Goal: Task Accomplishment & Management: Complete application form

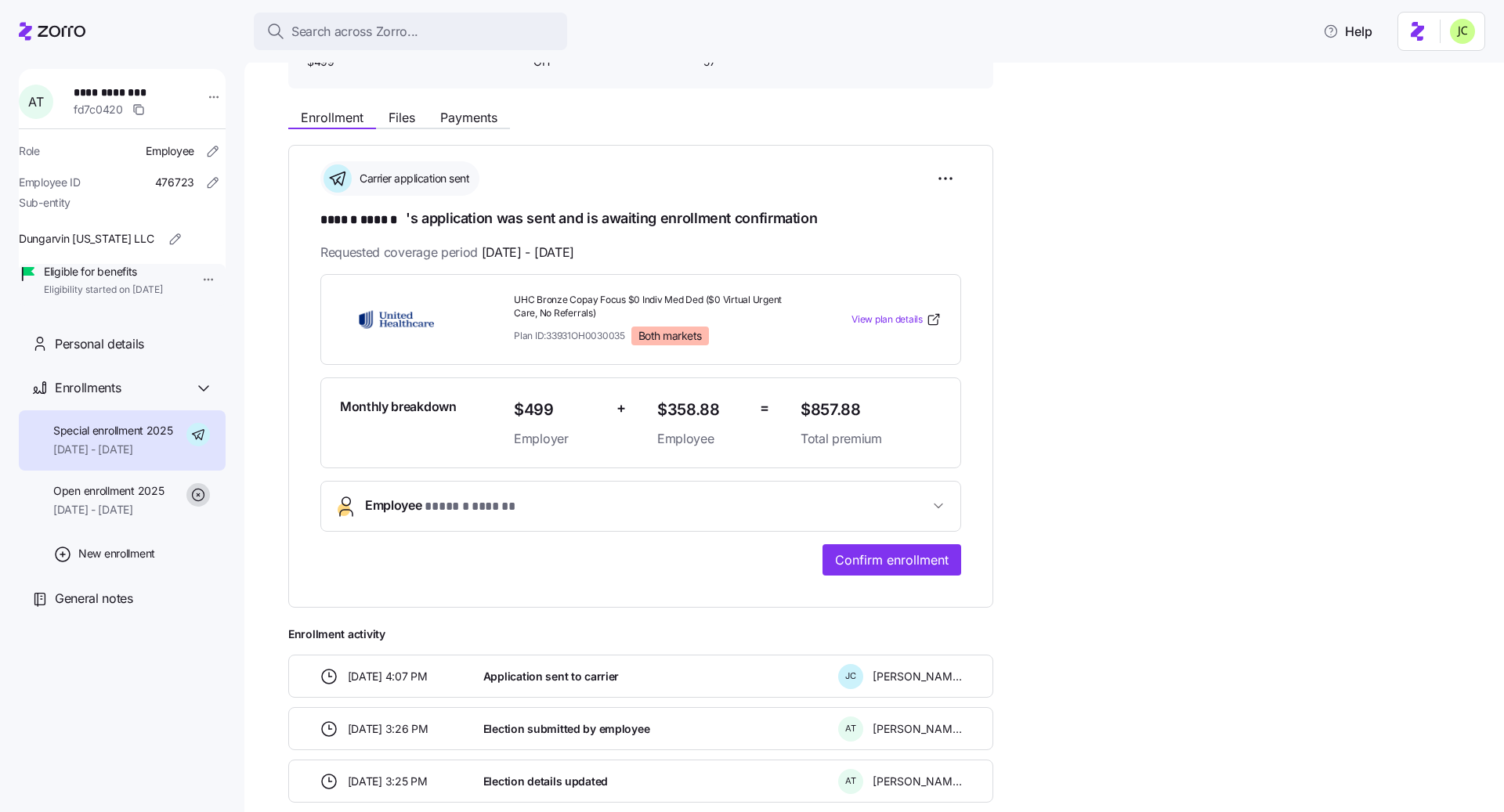
scroll to position [196, 0]
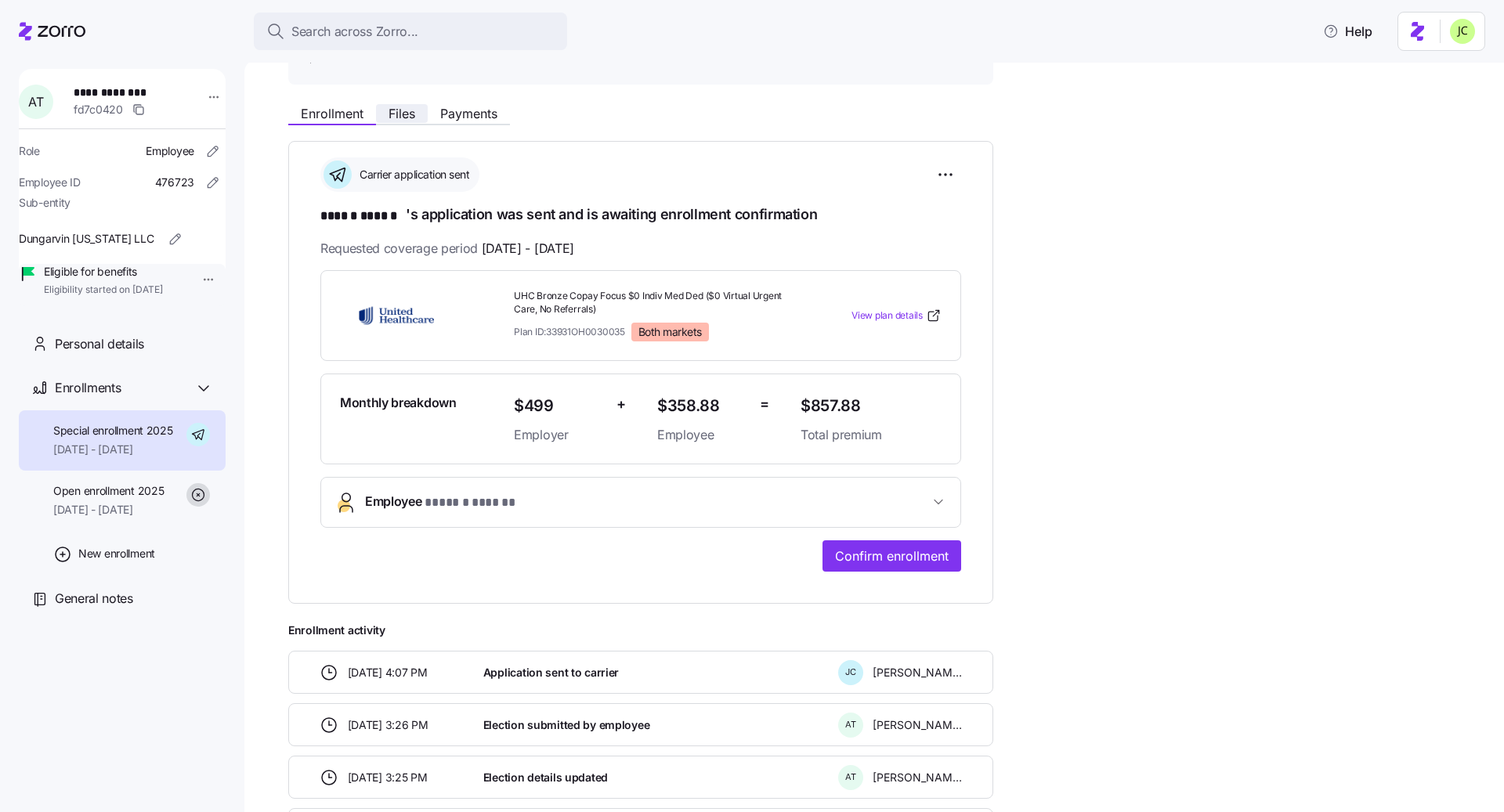
click at [401, 104] on button "Files" at bounding box center [401, 113] width 52 height 19
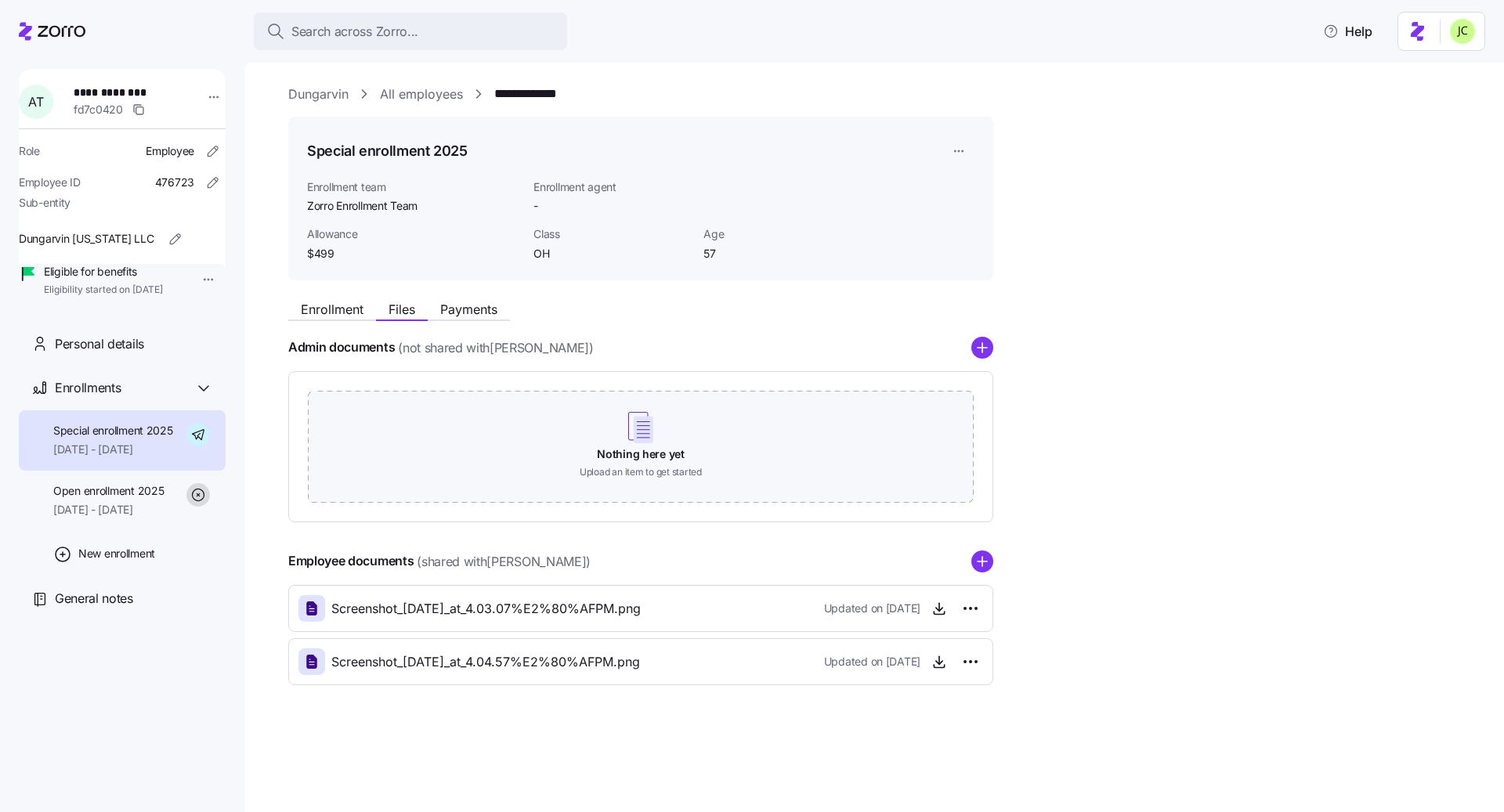
click at [621, 622] on div "Screenshot_2025-09-30_at_4.03.07%E2%80%AFPM.png Updated on 09/30/2025" at bounding box center [640, 609] width 705 height 47
click at [579, 603] on span "Screenshot_2025-09-30_at_4.03.07%E2%80%AFPM.png" at bounding box center [486, 609] width 309 height 20
click at [940, 608] on icon "button" at bounding box center [939, 609] width 16 height 16
click at [333, 306] on span "Enrollment" at bounding box center [332, 308] width 63 height 12
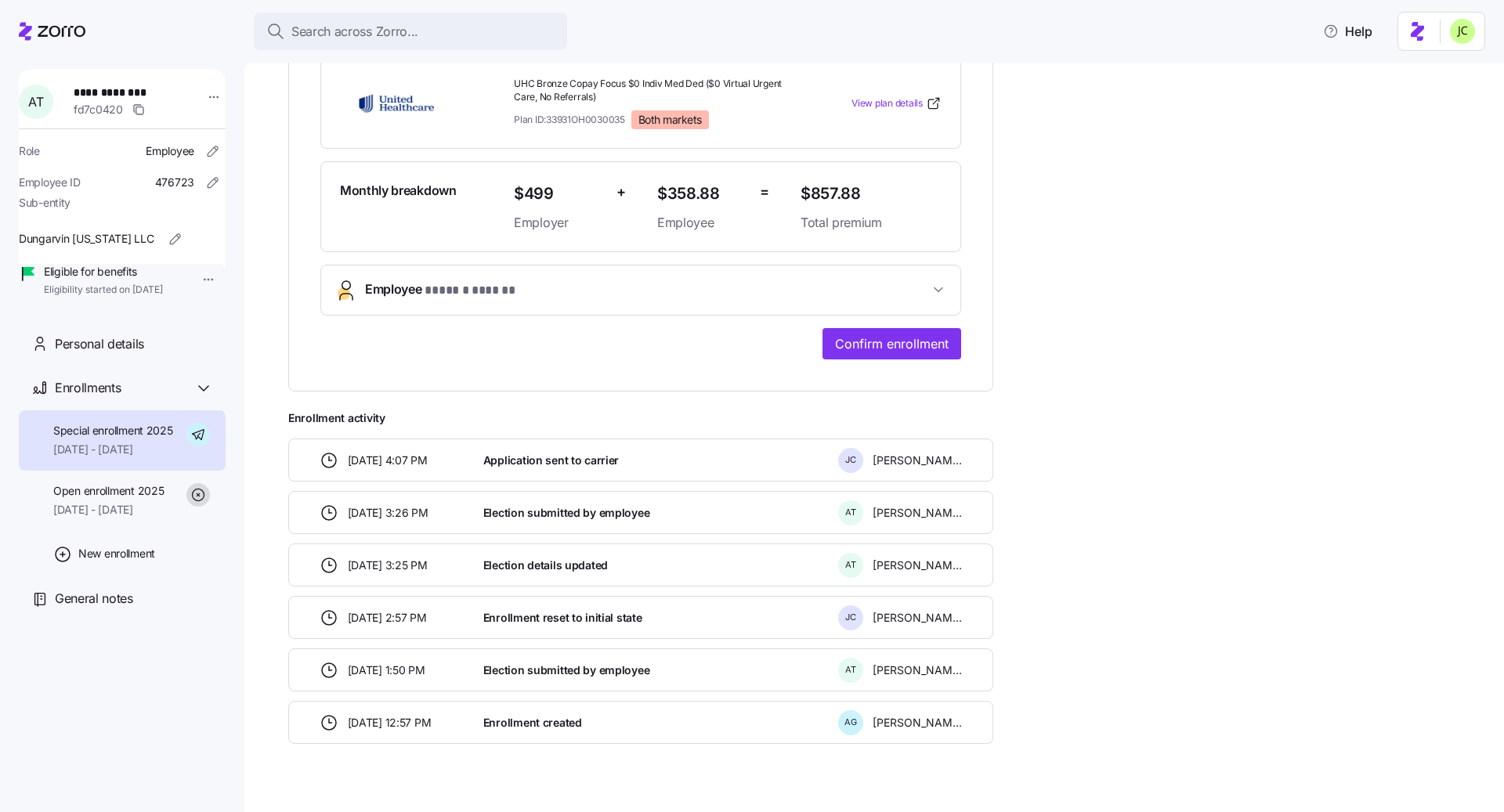
scroll to position [426, 0]
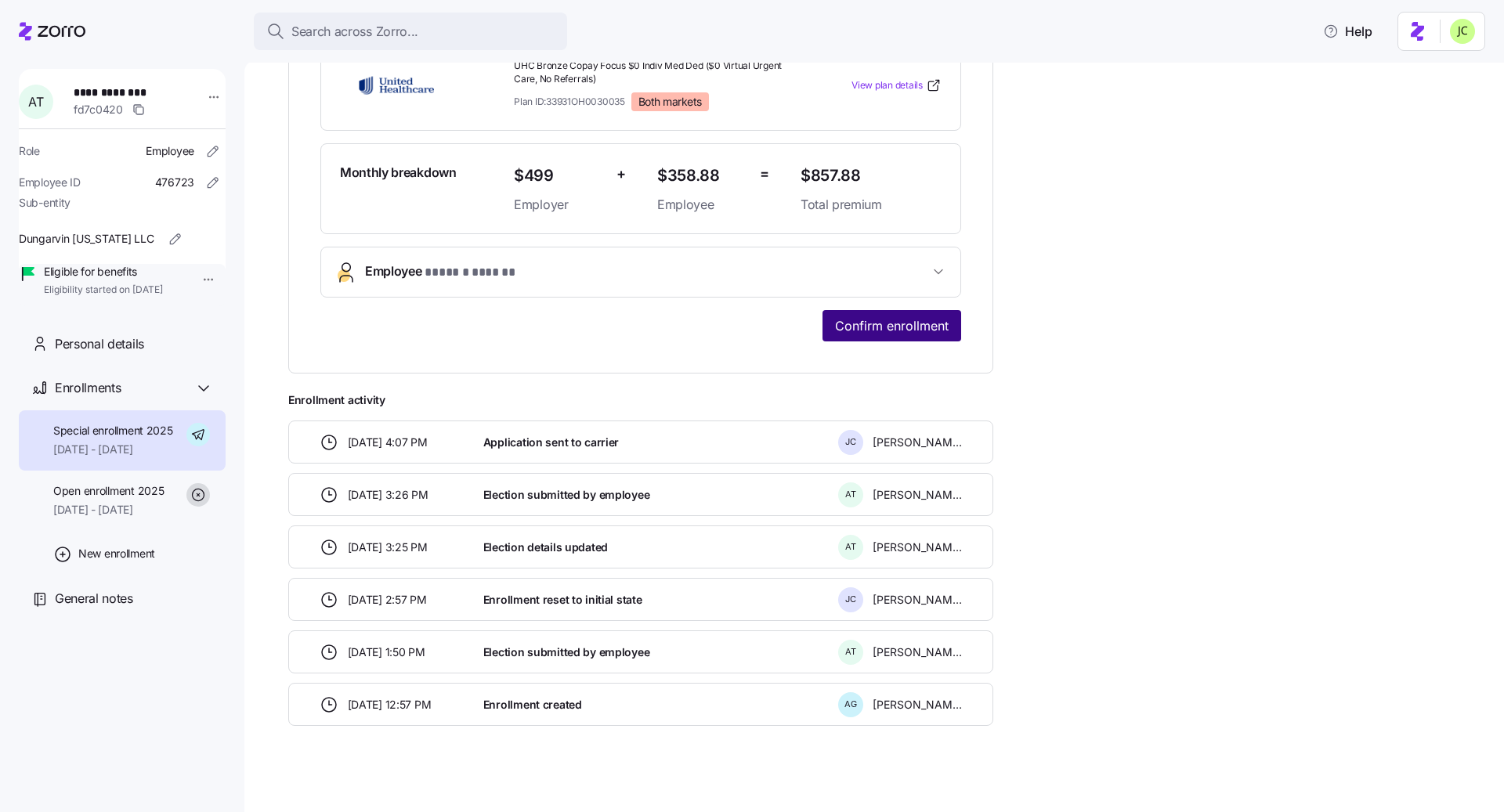
click at [882, 319] on span "Confirm enrollment" at bounding box center [892, 326] width 113 height 19
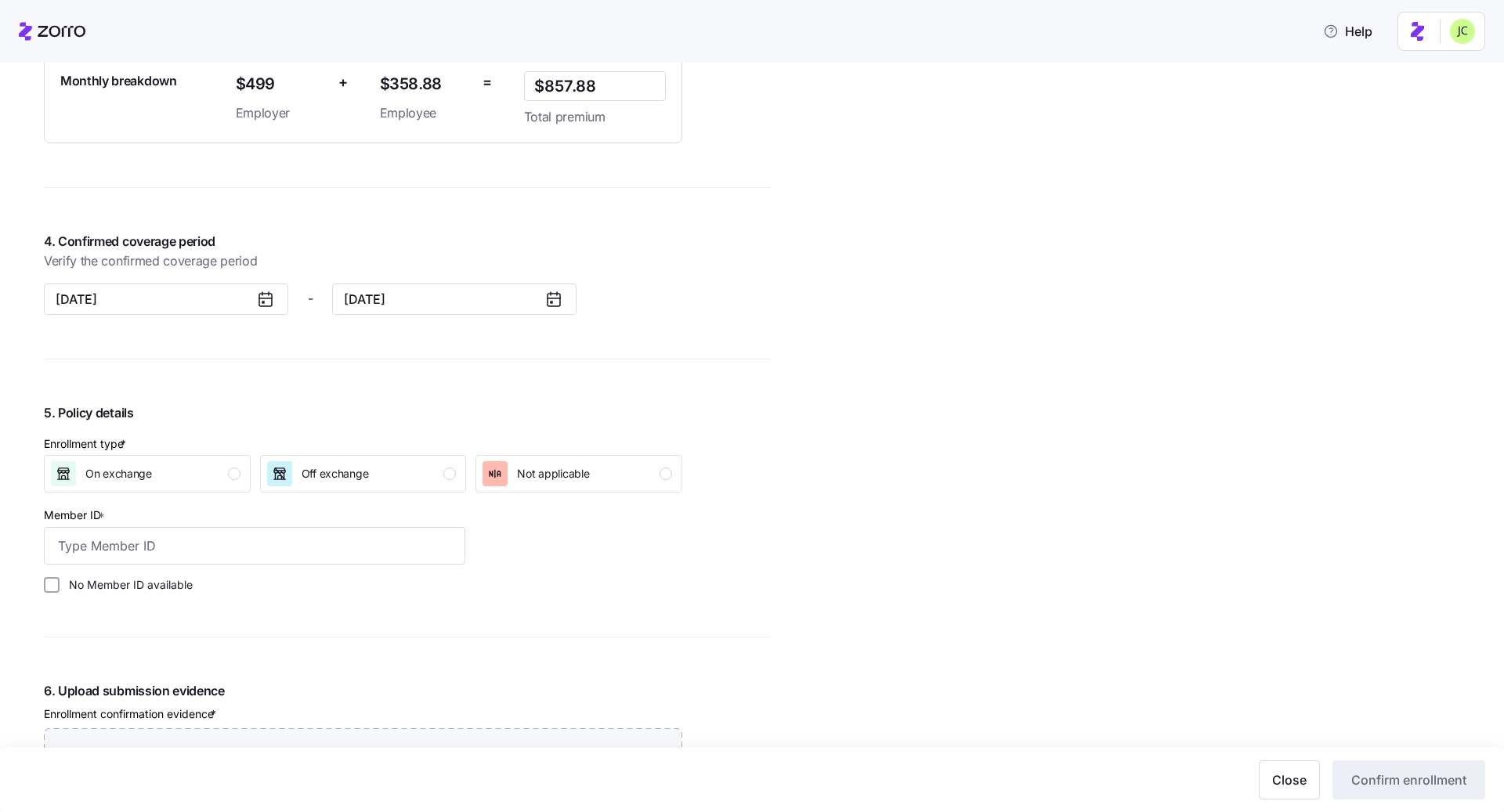
scroll to position [1413, 0]
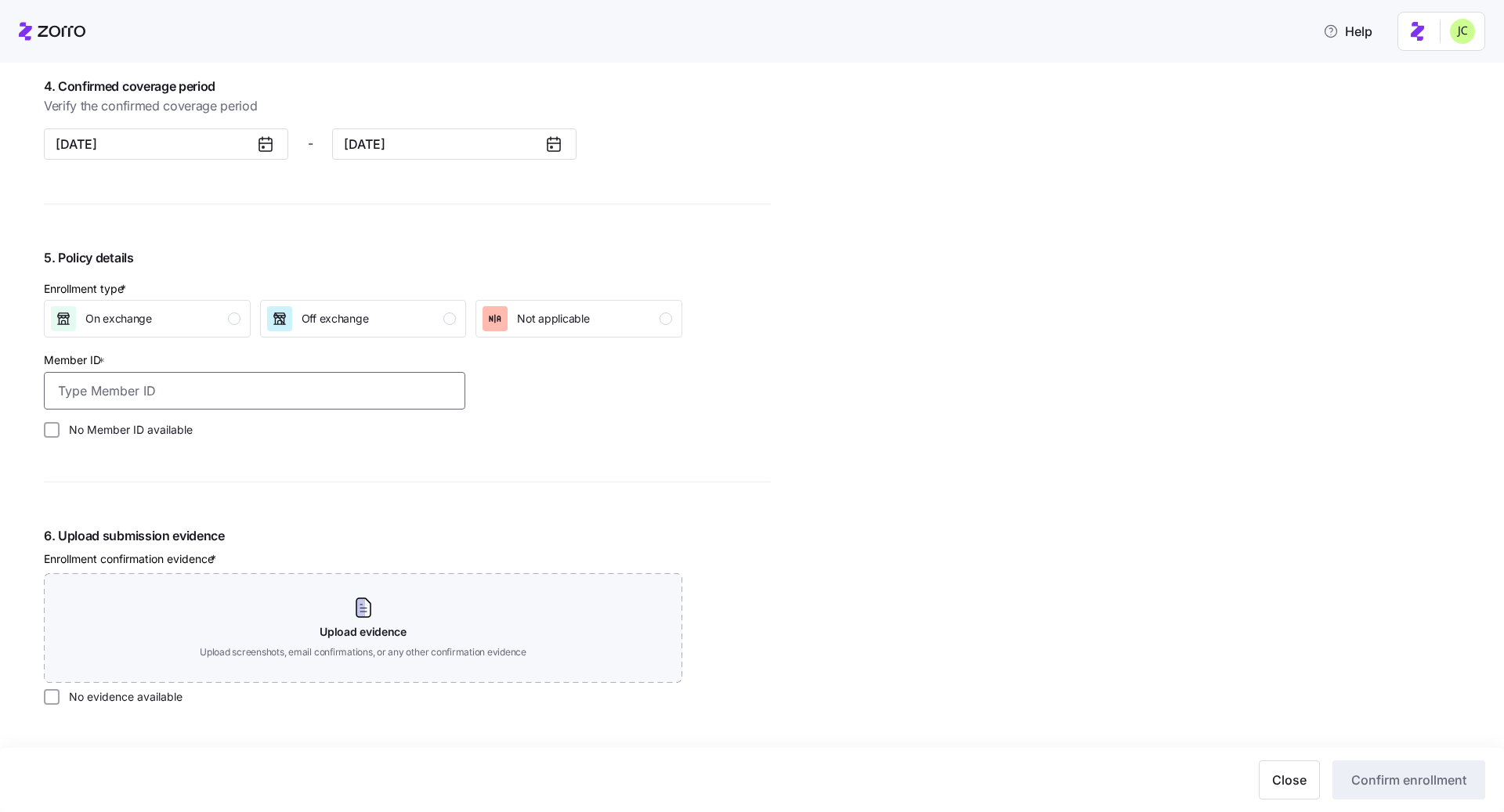
click at [347, 383] on input "Member ID *" at bounding box center [254, 391] width 421 height 38
paste input "134261841"
type input "134261841"
click at [384, 297] on div "Enrollment type * On exchange Off exchange Not applicable" at bounding box center [363, 309] width 639 height 58
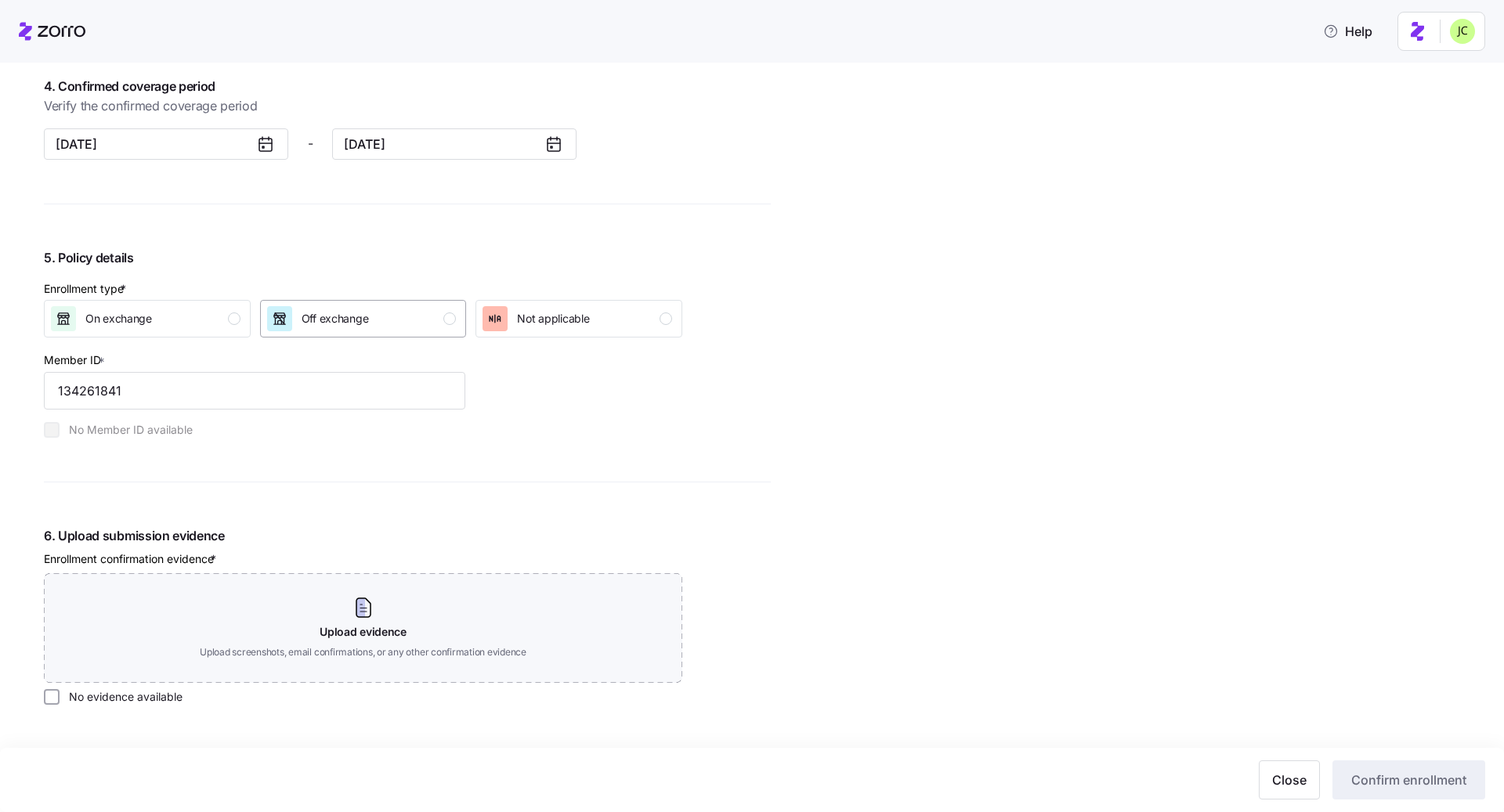
click at [384, 311] on div "Off exchange" at bounding box center [362, 319] width 189 height 25
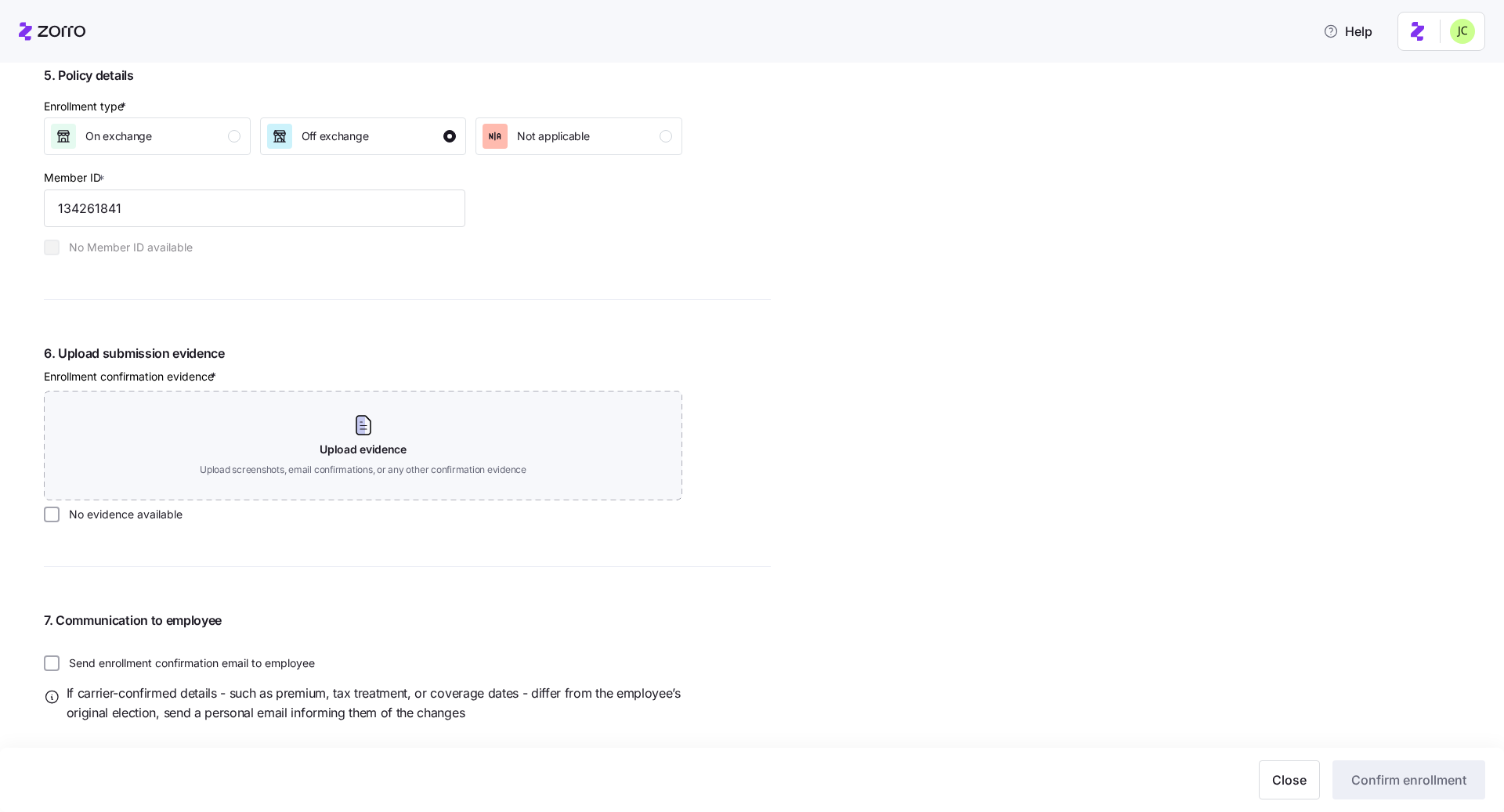
scroll to position [1618, 0]
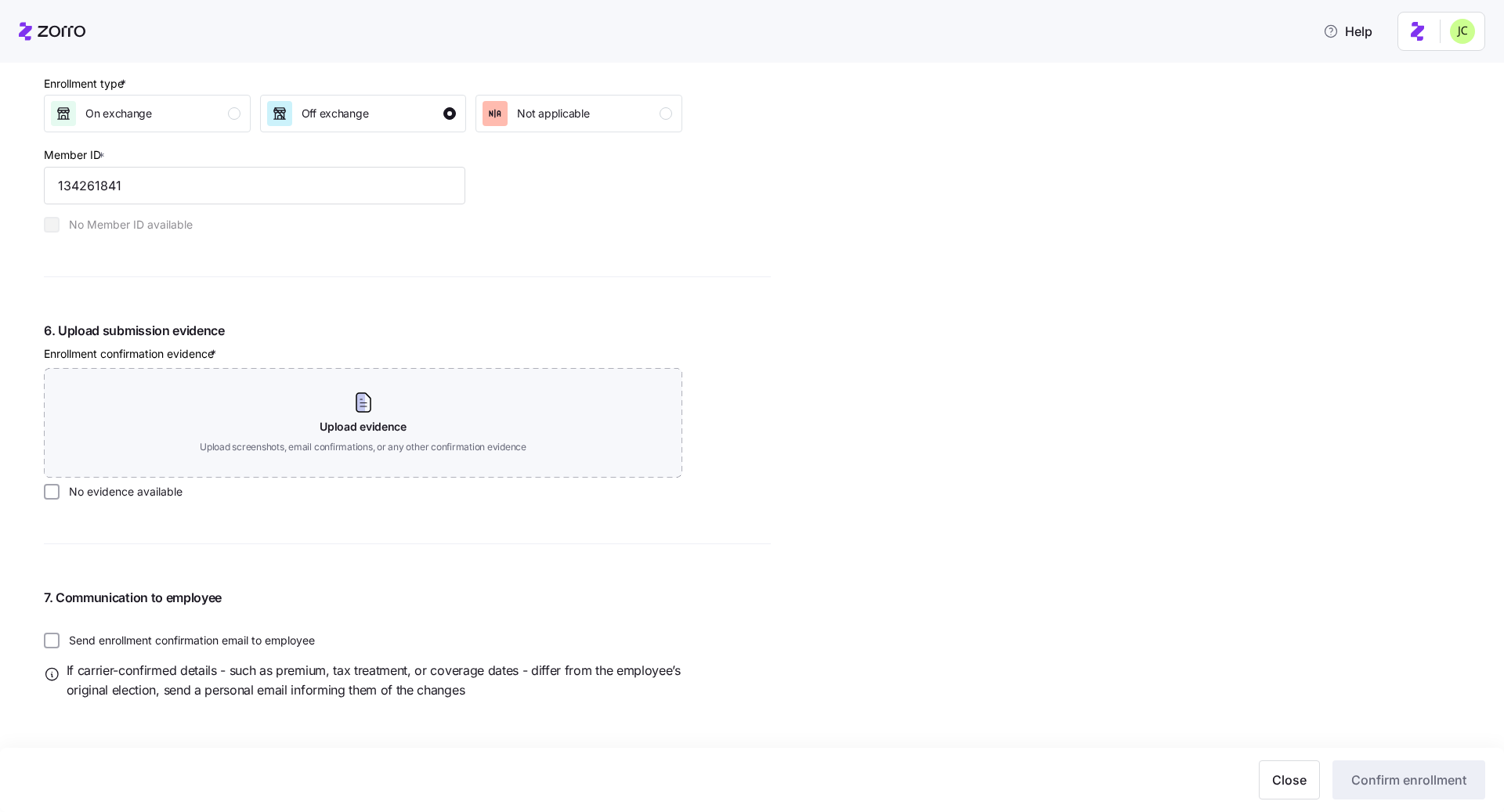
click at [199, 634] on label "Send enrollment confirmation email to employee" at bounding box center [187, 640] width 255 height 16
click at [59, 634] on input "Send enrollment confirmation email to employee" at bounding box center [52, 640] width 16 height 16
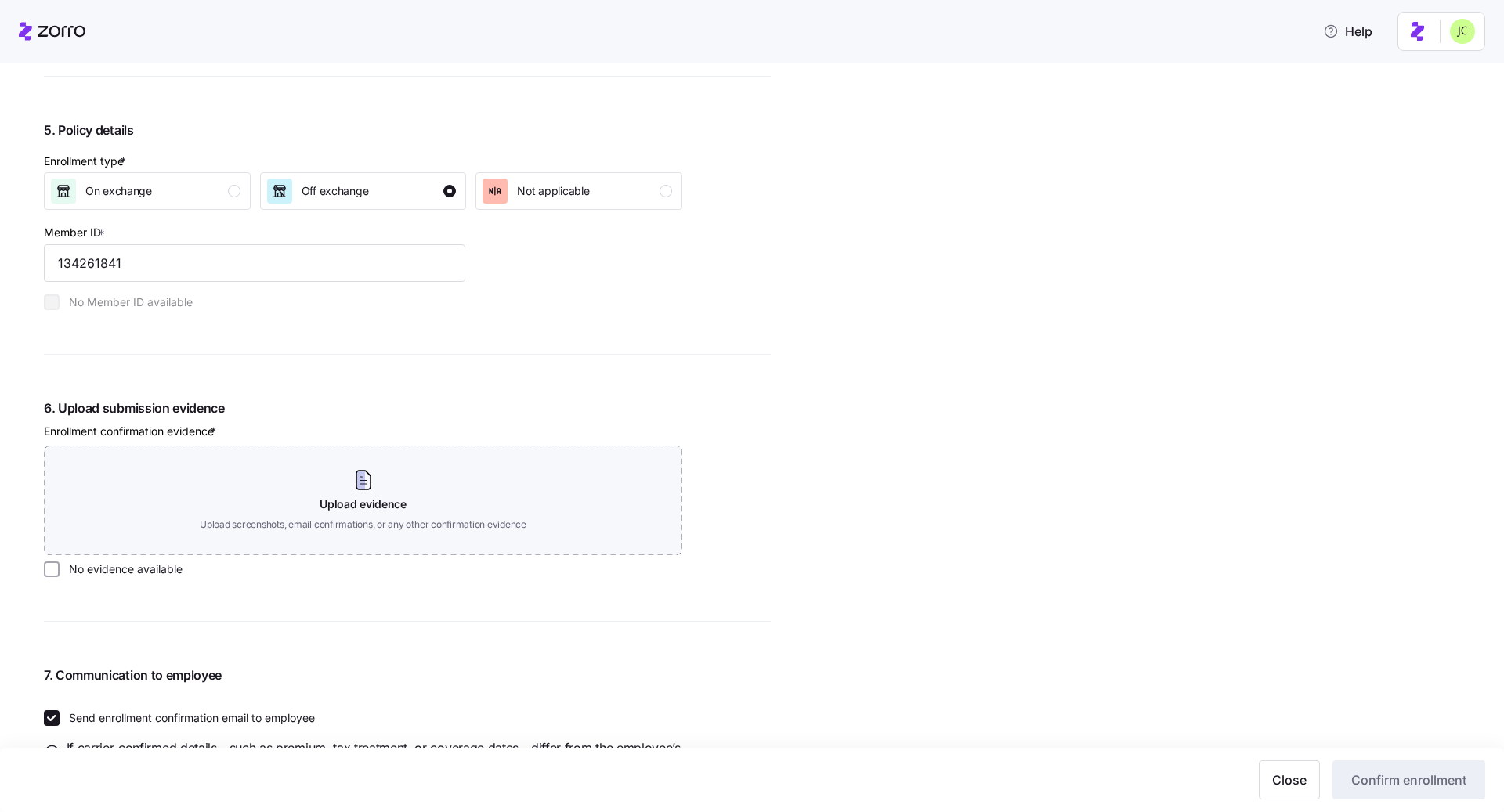
scroll to position [1479, 0]
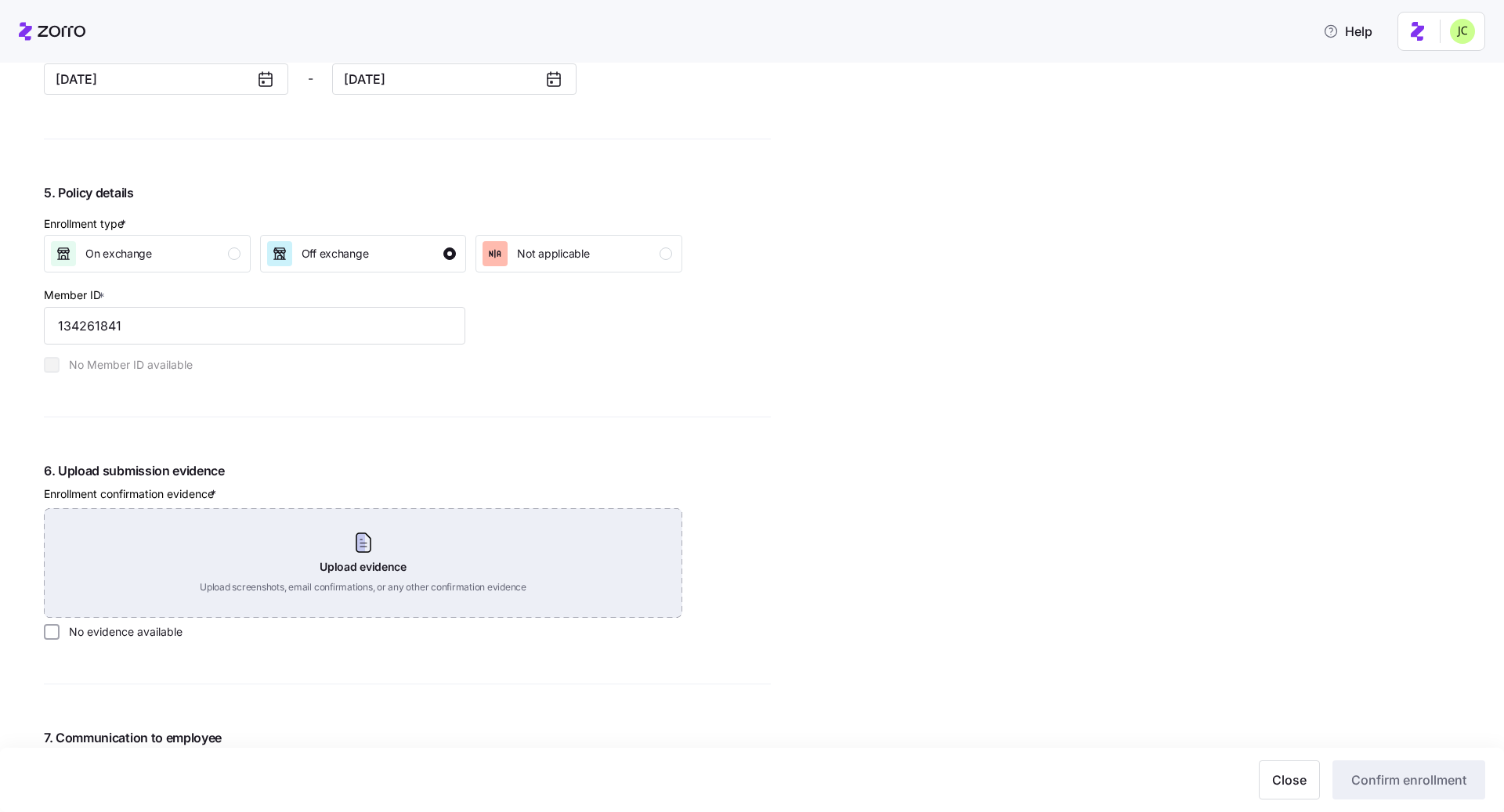
click at [372, 569] on div "Upload evidence Upload screenshots, email confirmations, or any other confirmat…" at bounding box center [363, 563] width 639 height 110
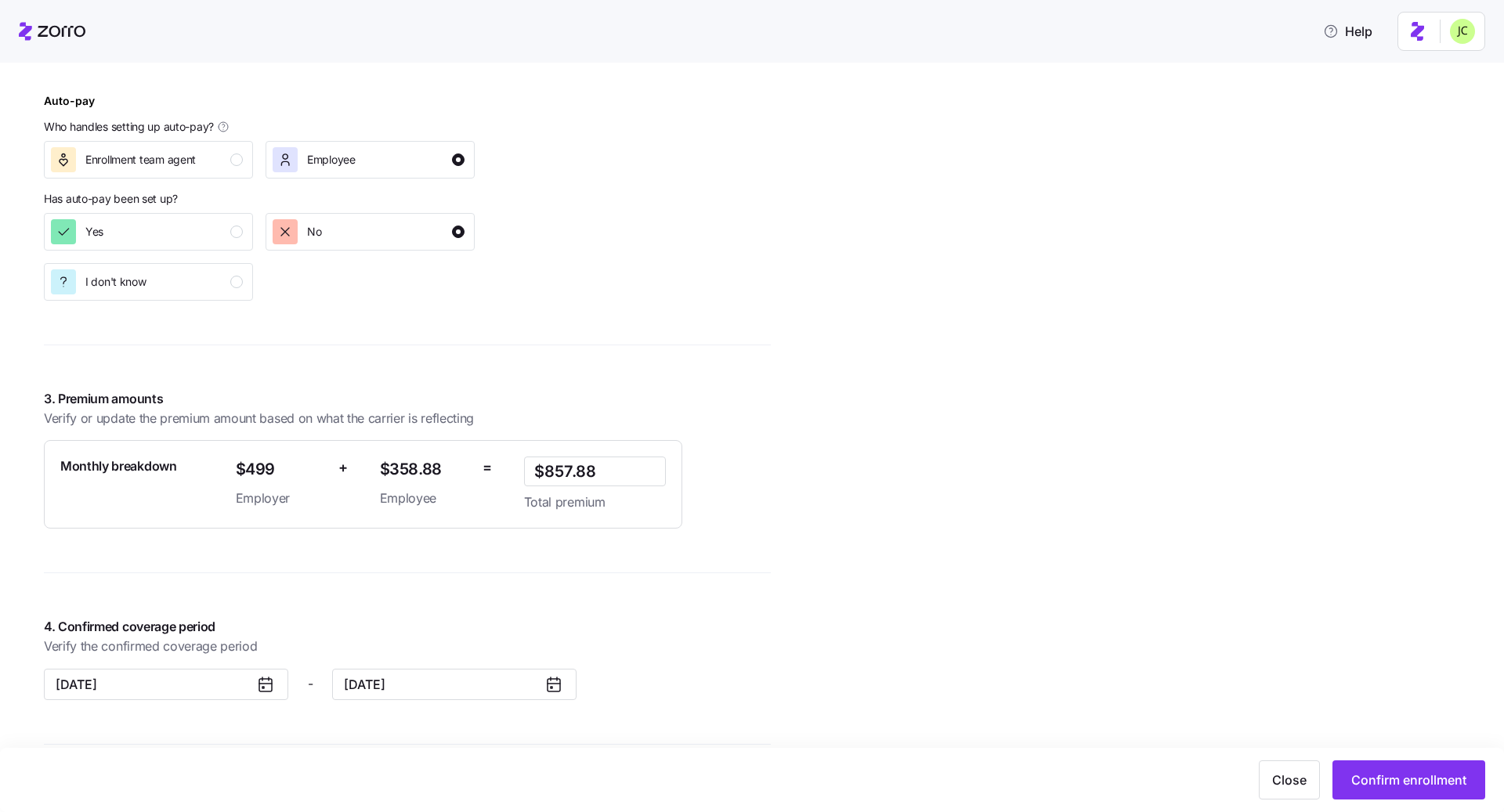
scroll to position [865, 0]
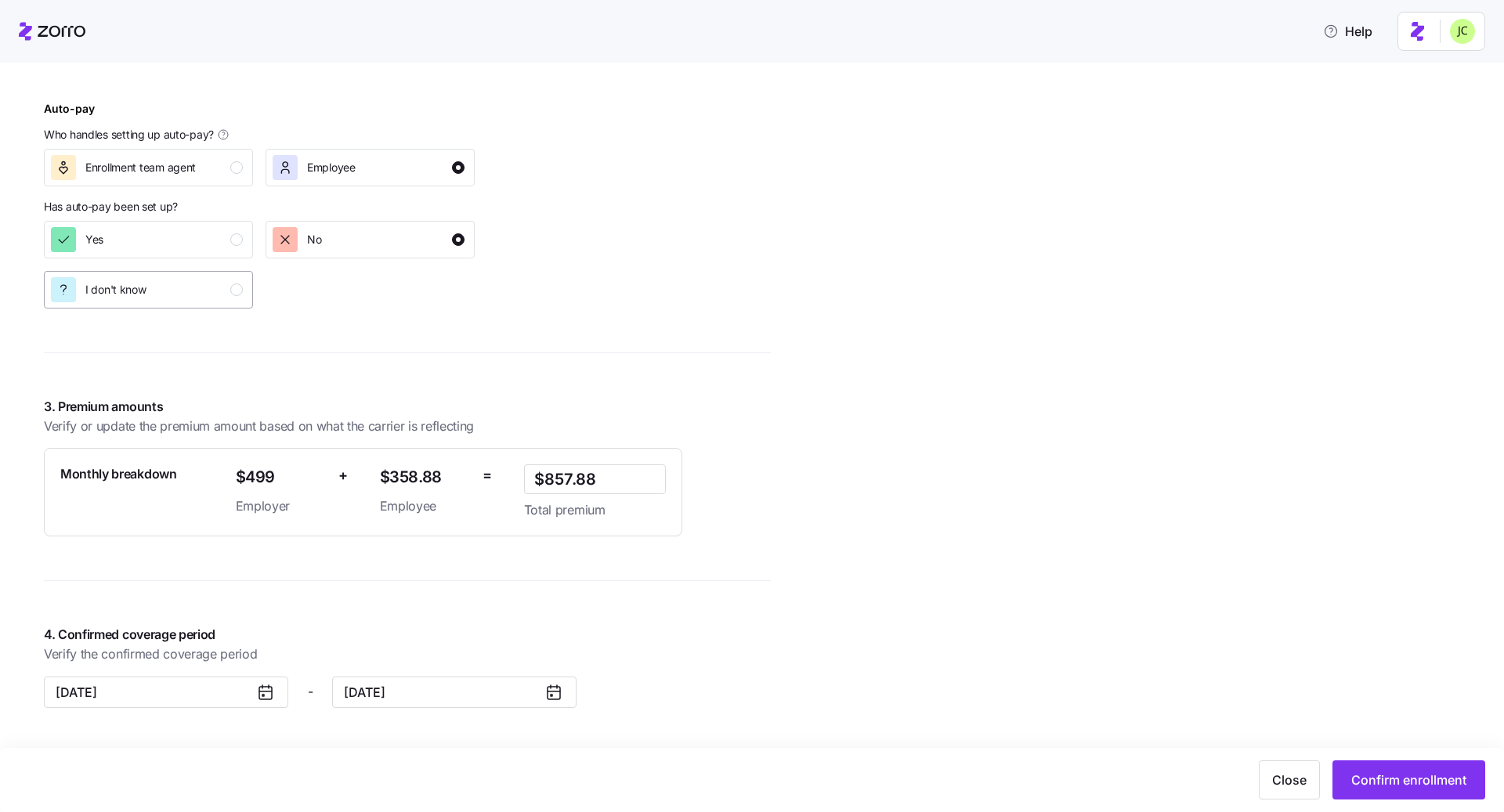
click at [213, 296] on div "I don't know" at bounding box center [146, 290] width 192 height 25
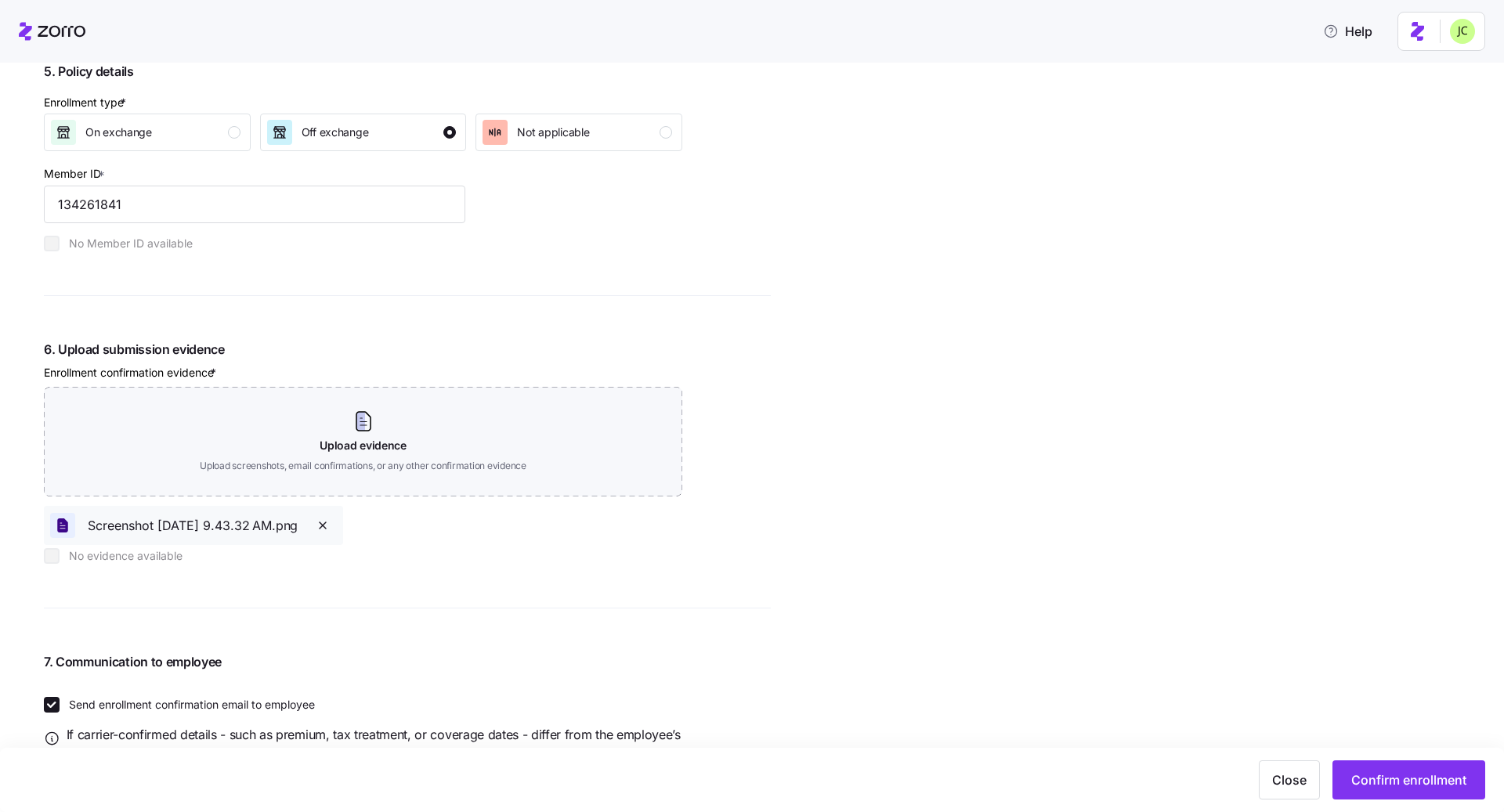
scroll to position [1664, 0]
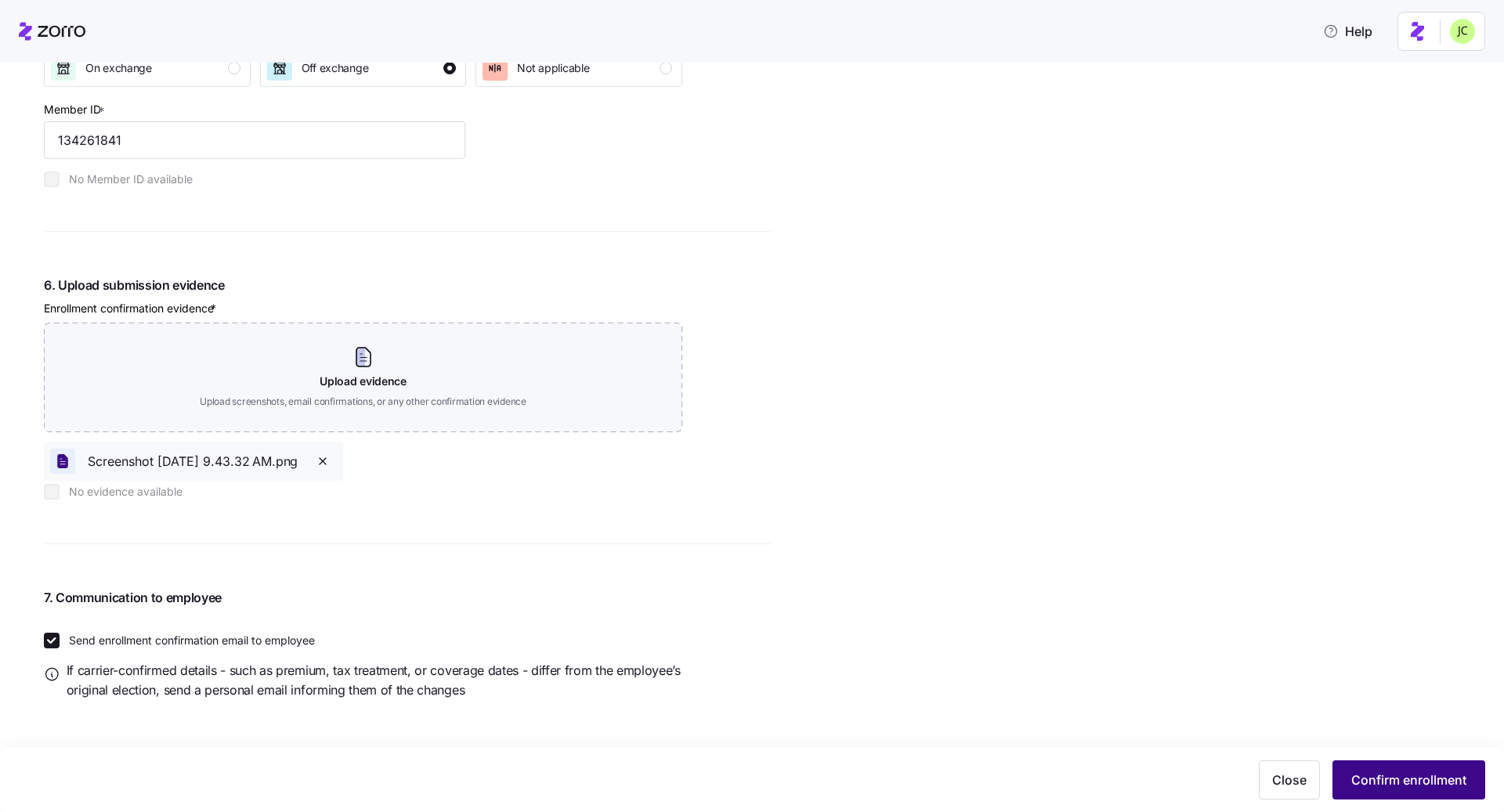
click at [1405, 774] on span "Confirm enrollment" at bounding box center [1408, 780] width 115 height 19
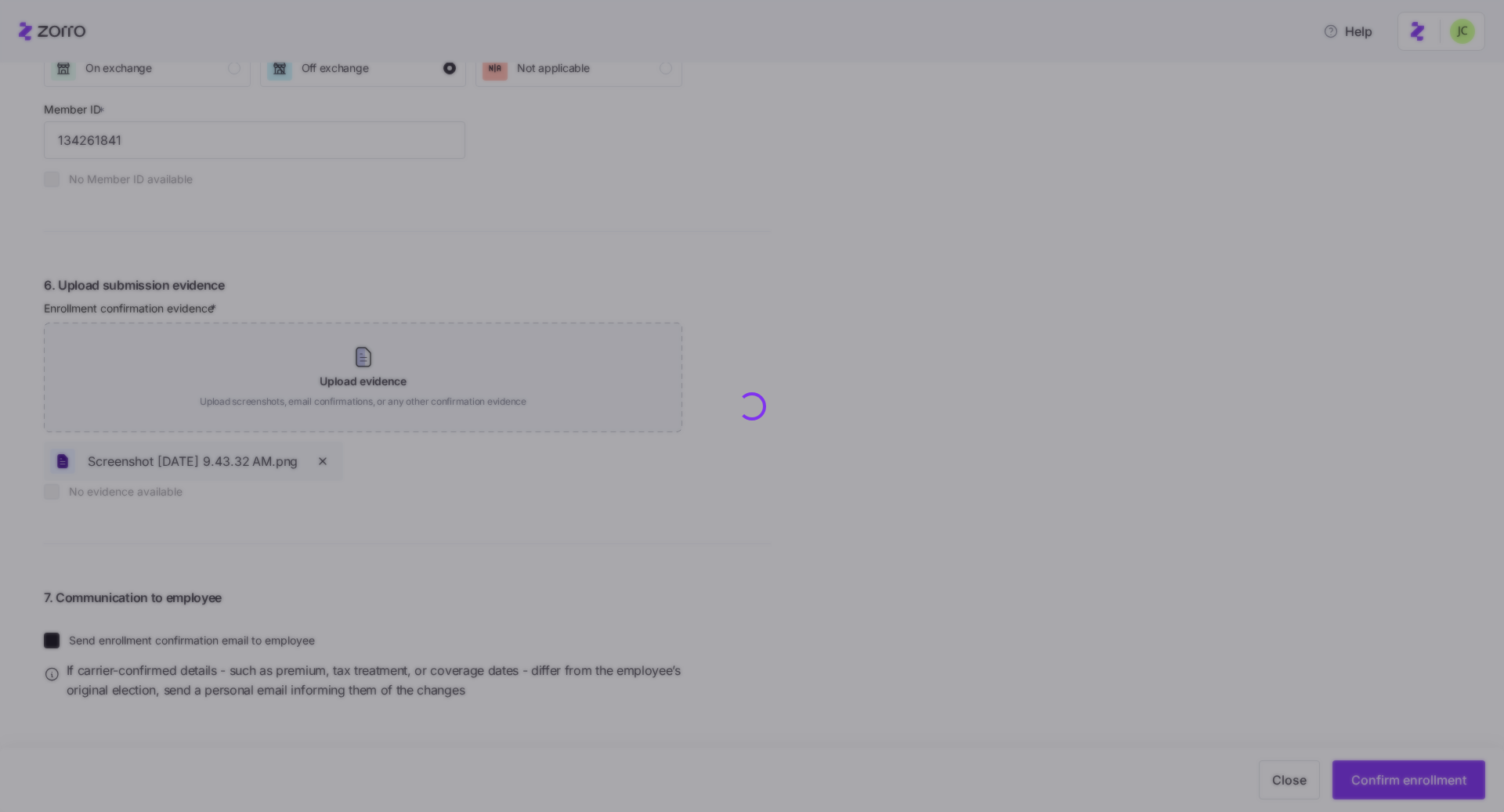
checkbox input "false"
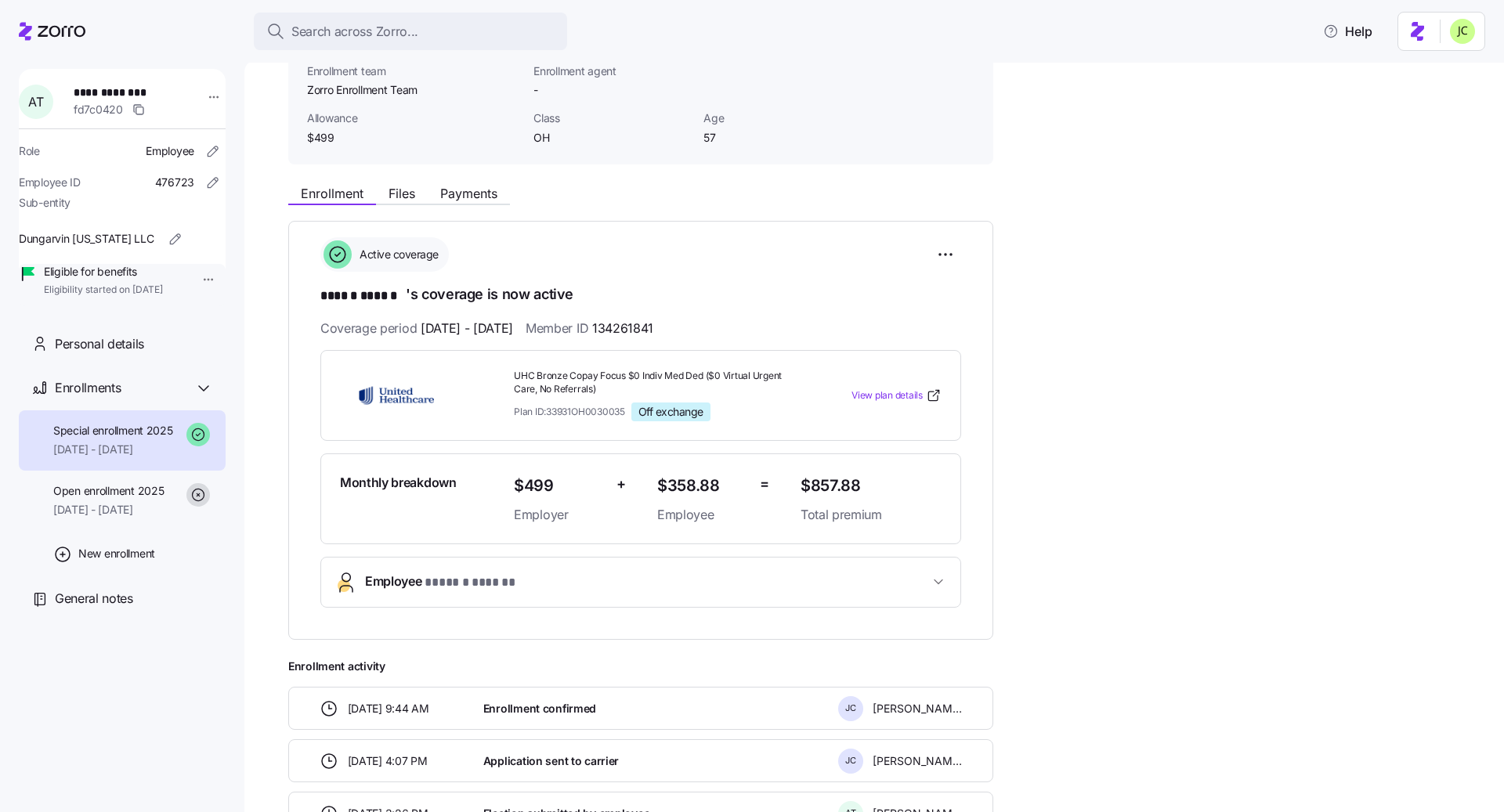
scroll to position [116, 0]
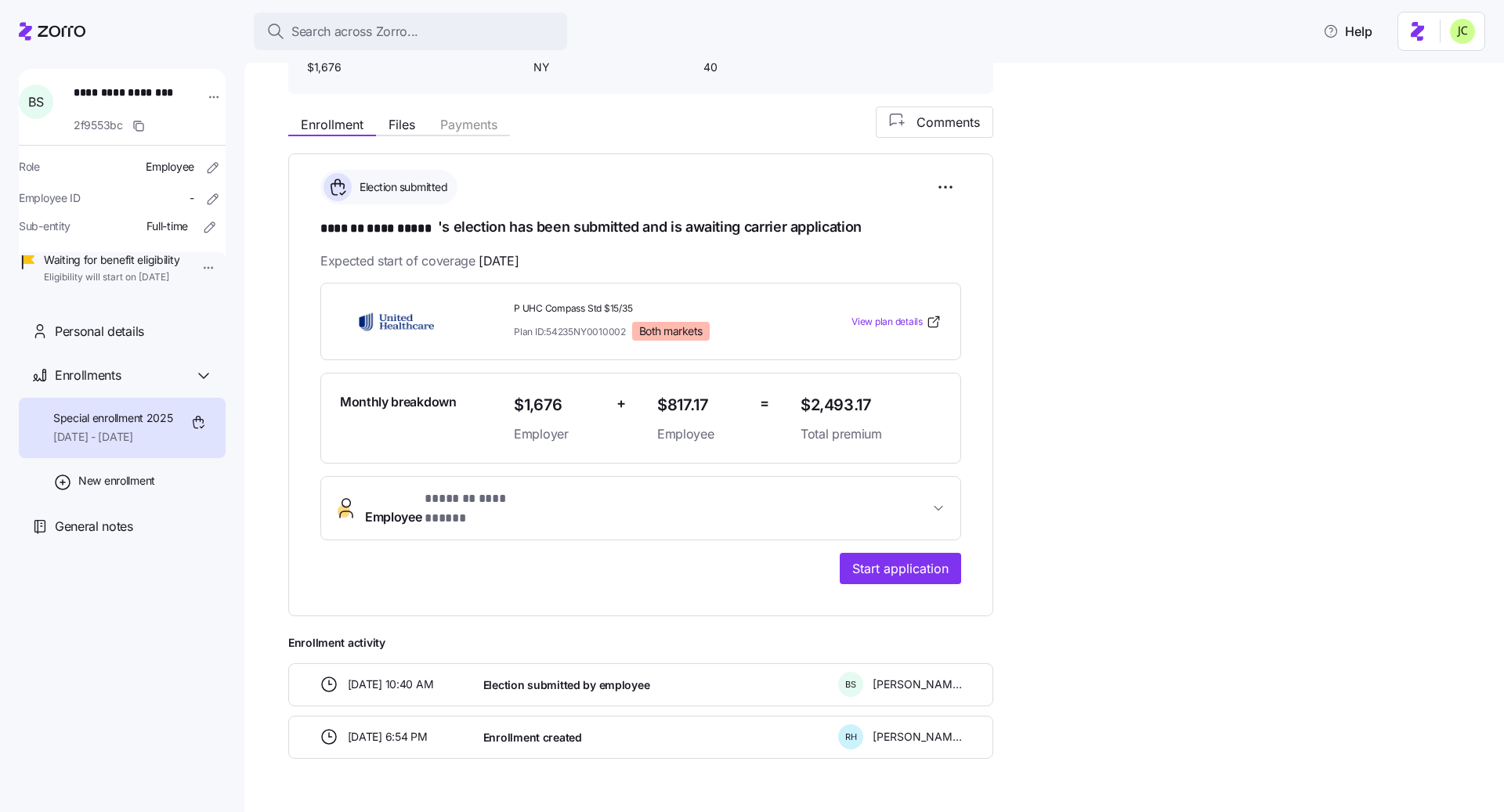
scroll to position [131, 0]
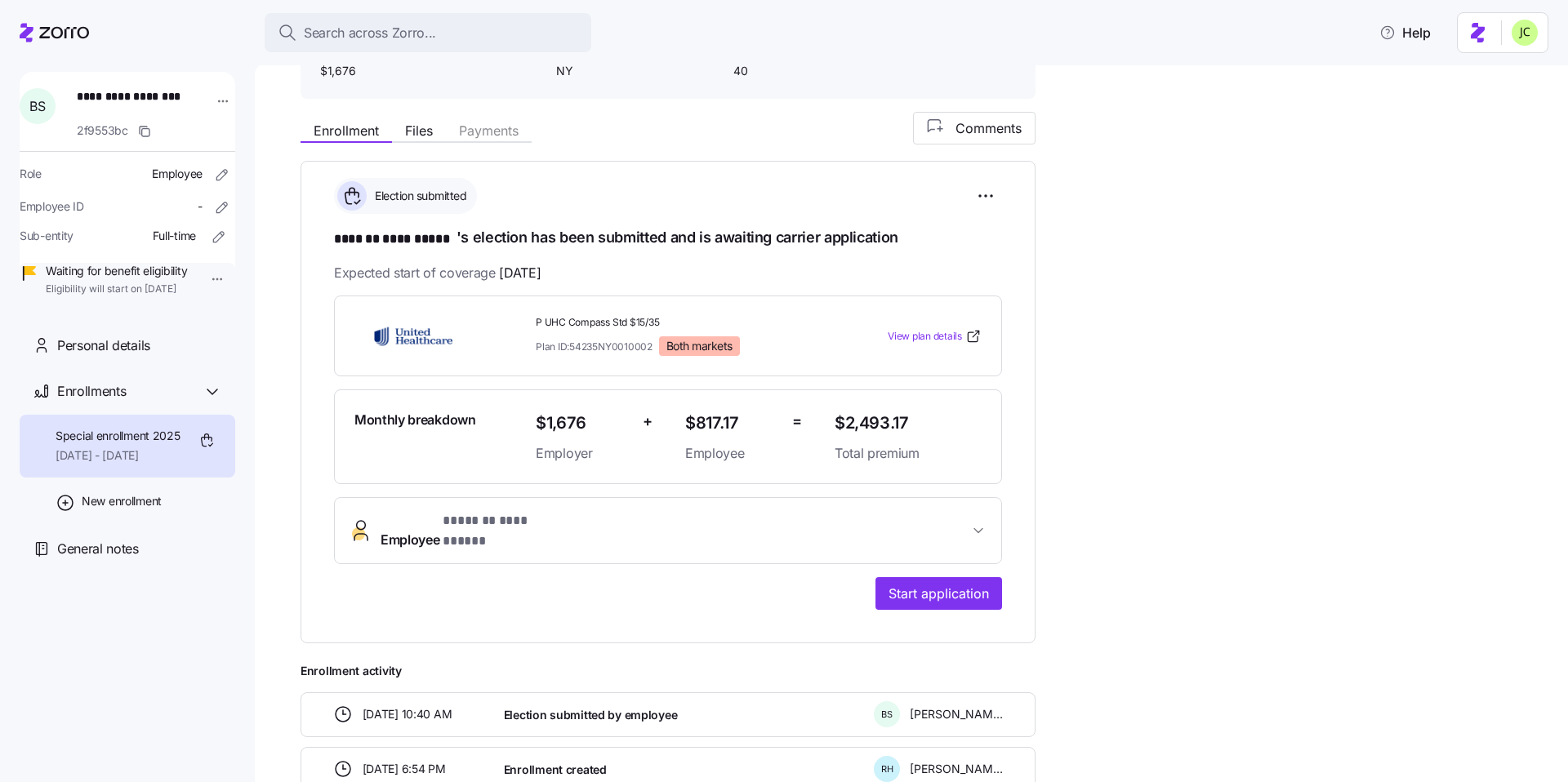
scroll to position [201, 0]
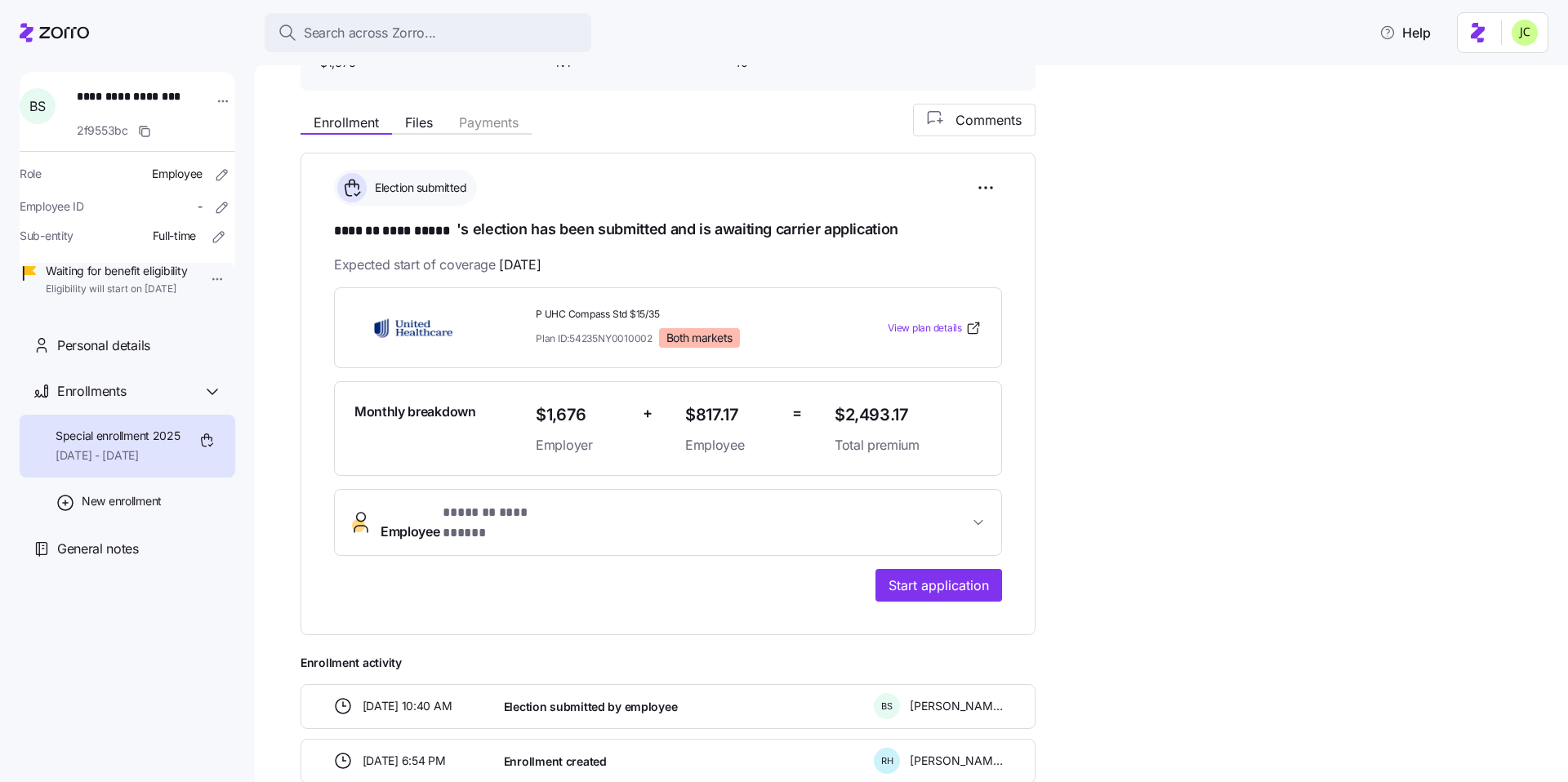
click at [925, 515] on span "**********" at bounding box center [675, 523] width 588 height 39
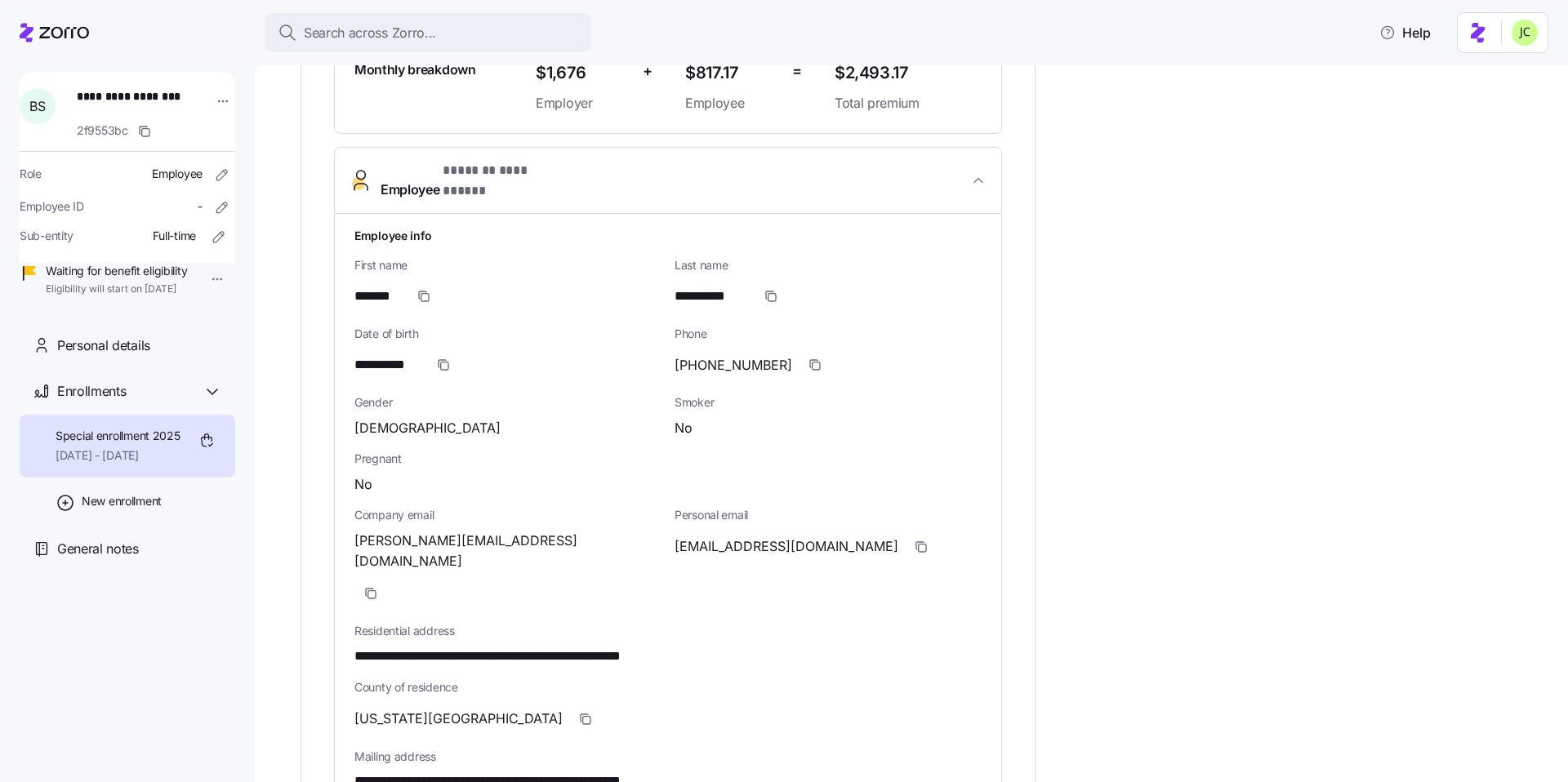
scroll to position [546, 0]
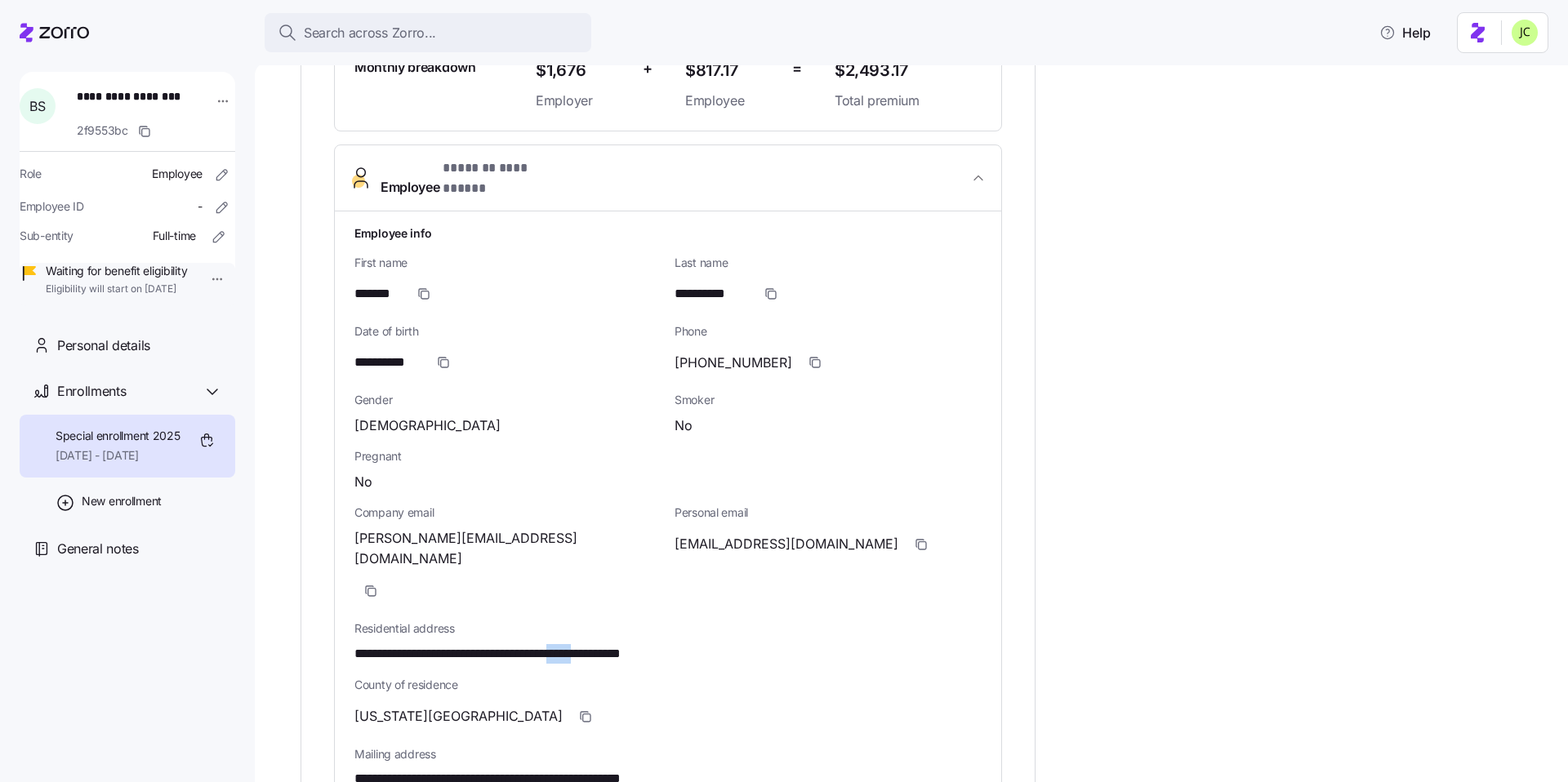
drag, startPoint x: 646, startPoint y: 589, endPoint x: 609, endPoint y: 588, distance: 37.0
click at [609, 644] on span "**********" at bounding box center [537, 654] width 364 height 21
copy span "*****"
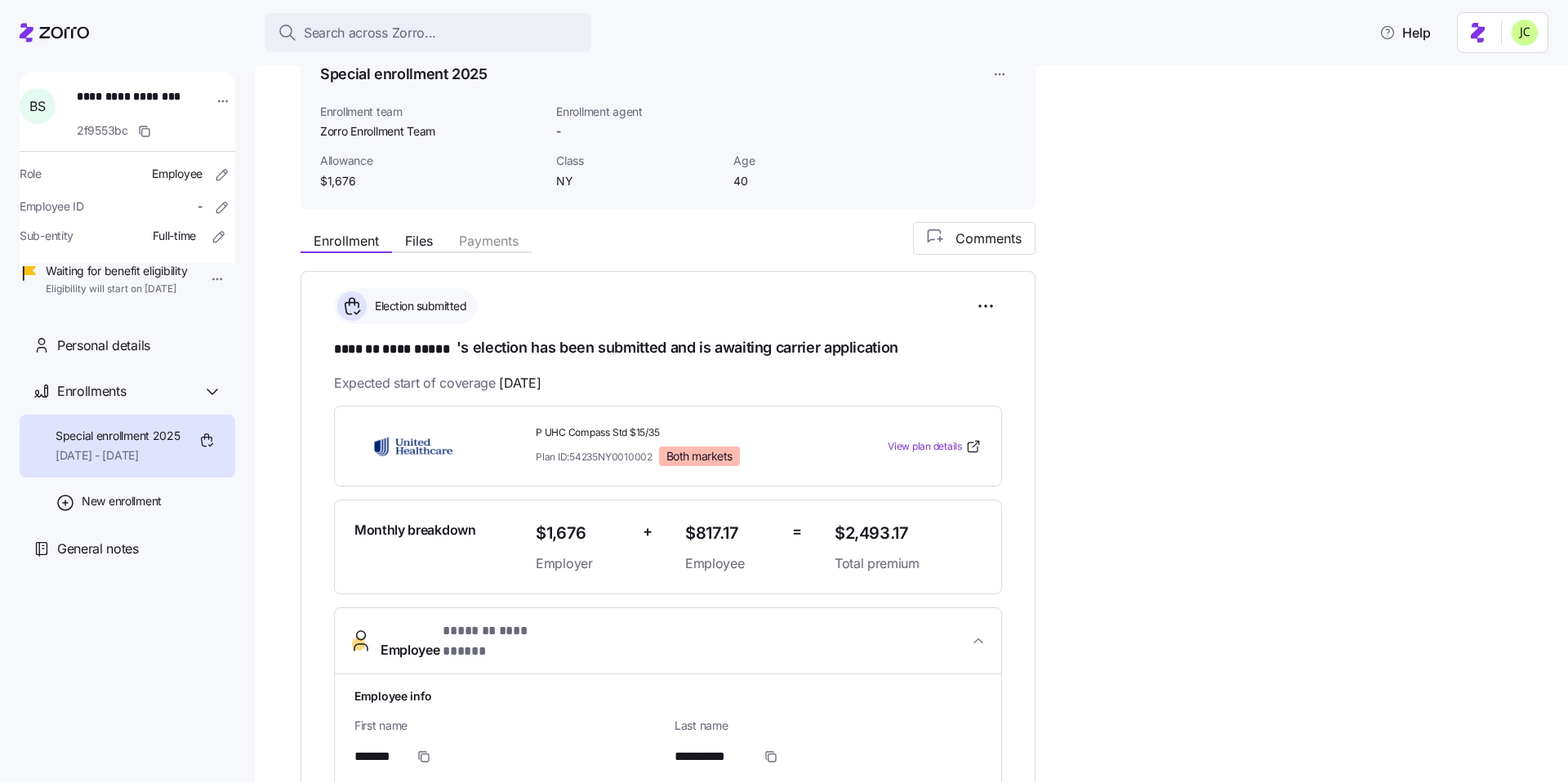
scroll to position [92, 0]
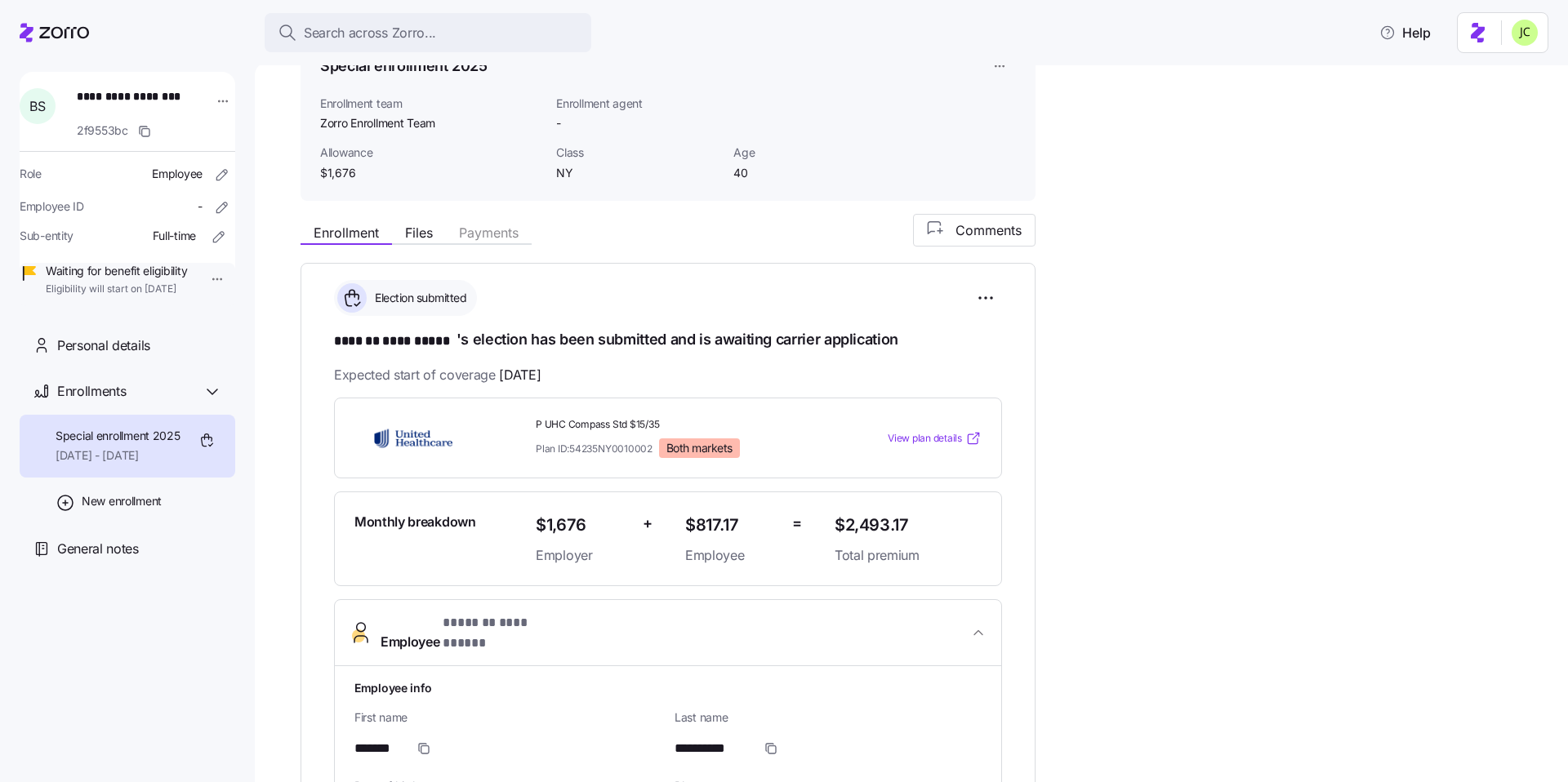
click at [930, 435] on span "View plan details" at bounding box center [925, 439] width 74 height 16
